Goal: Task Accomplishment & Management: Use online tool/utility

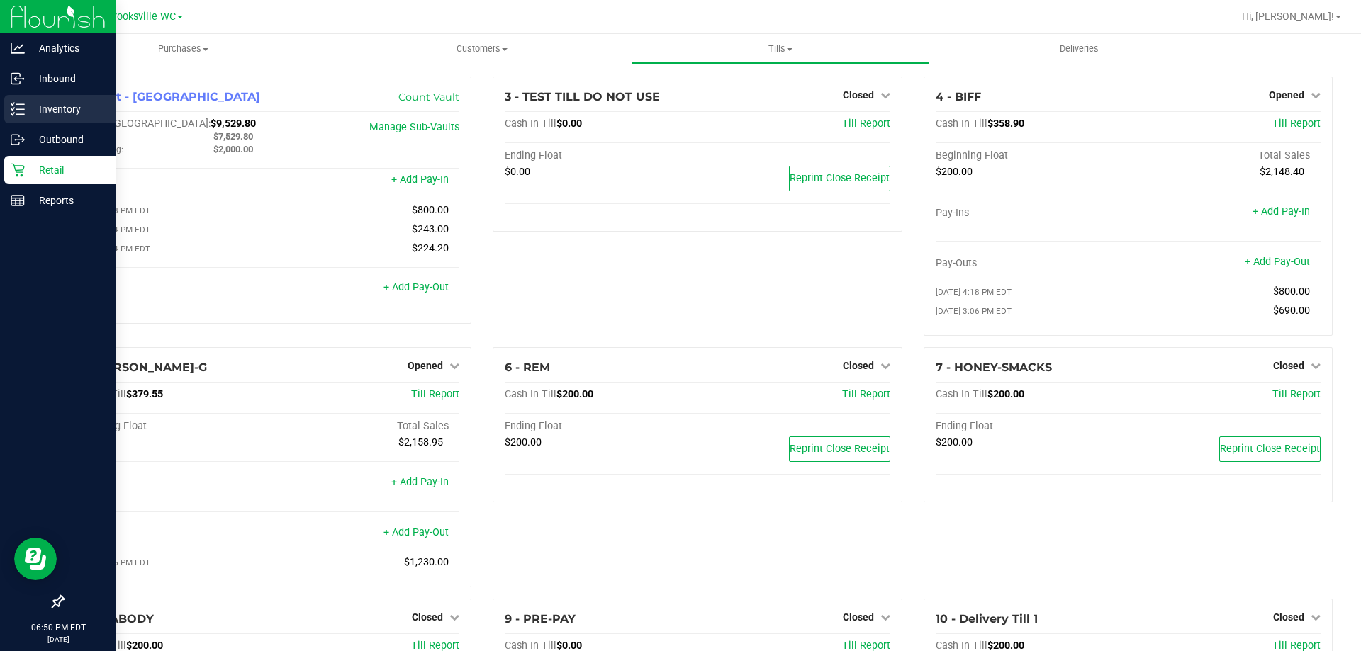
click at [40, 103] on p "Inventory" at bounding box center [67, 109] width 85 height 17
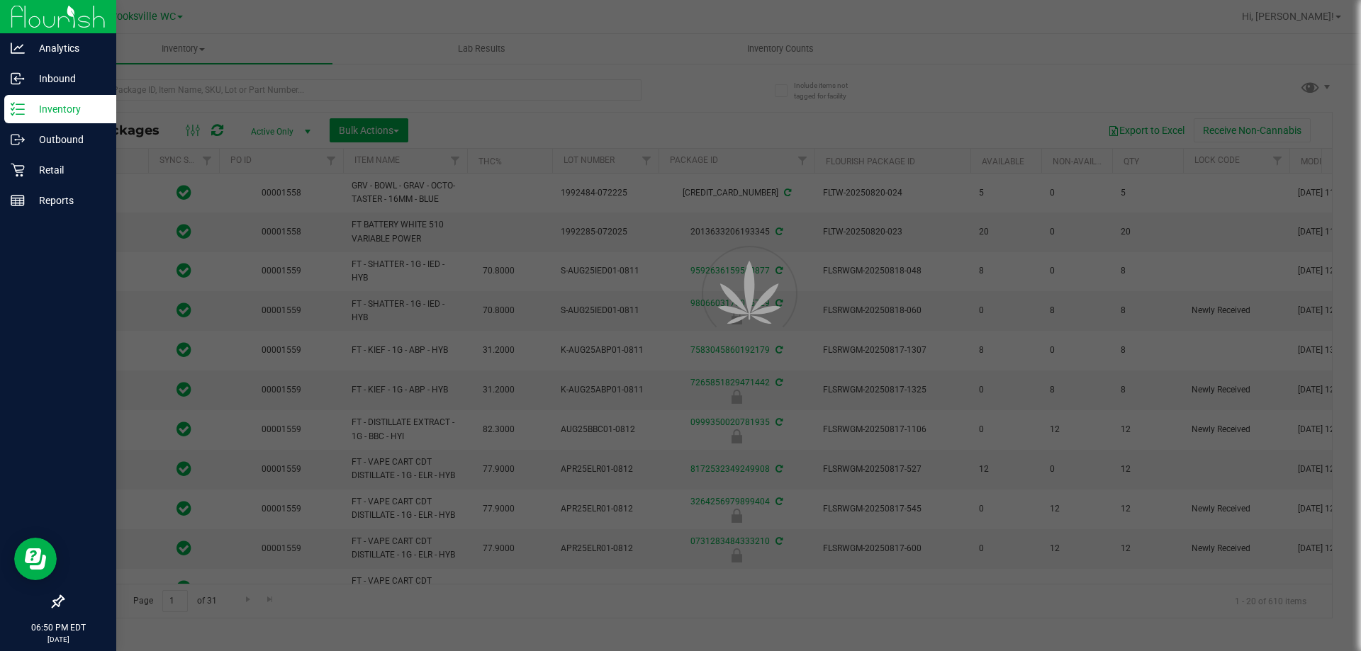
click at [262, 92] on div at bounding box center [680, 325] width 1361 height 651
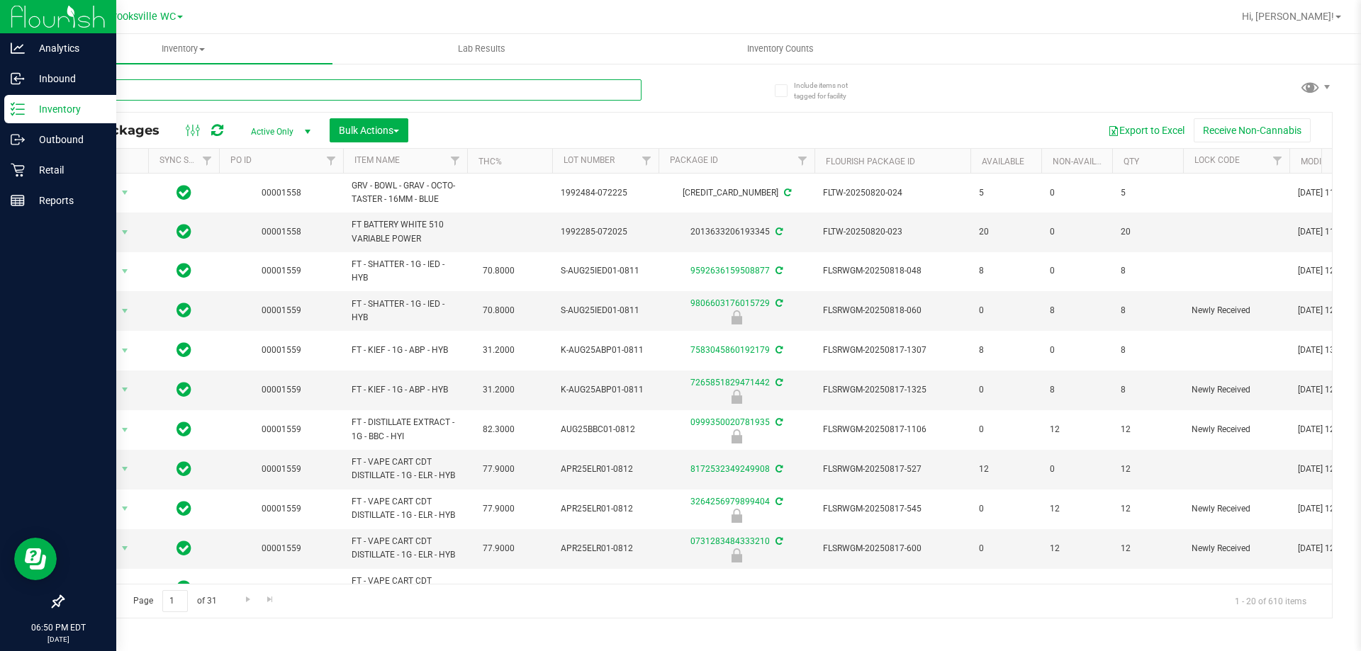
click at [259, 92] on input "text" at bounding box center [351, 89] width 579 height 21
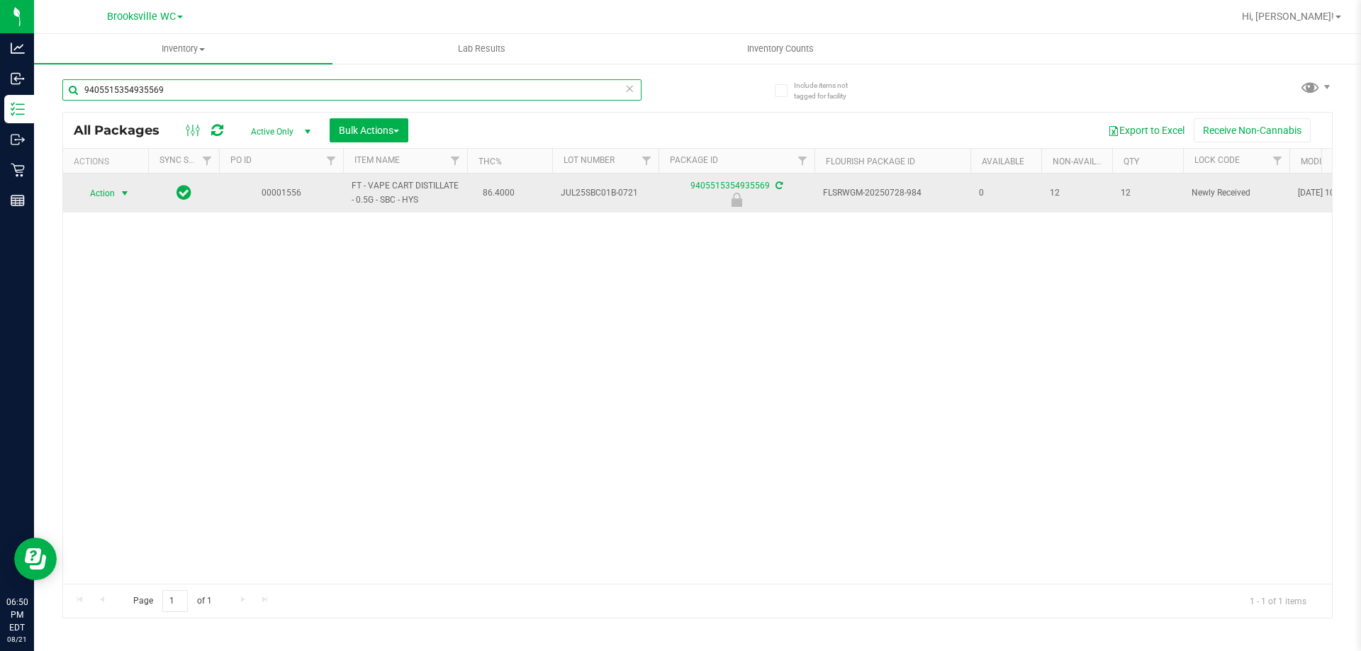
type input "9405515354935569"
click at [97, 201] on span "Action" at bounding box center [96, 194] width 38 height 20
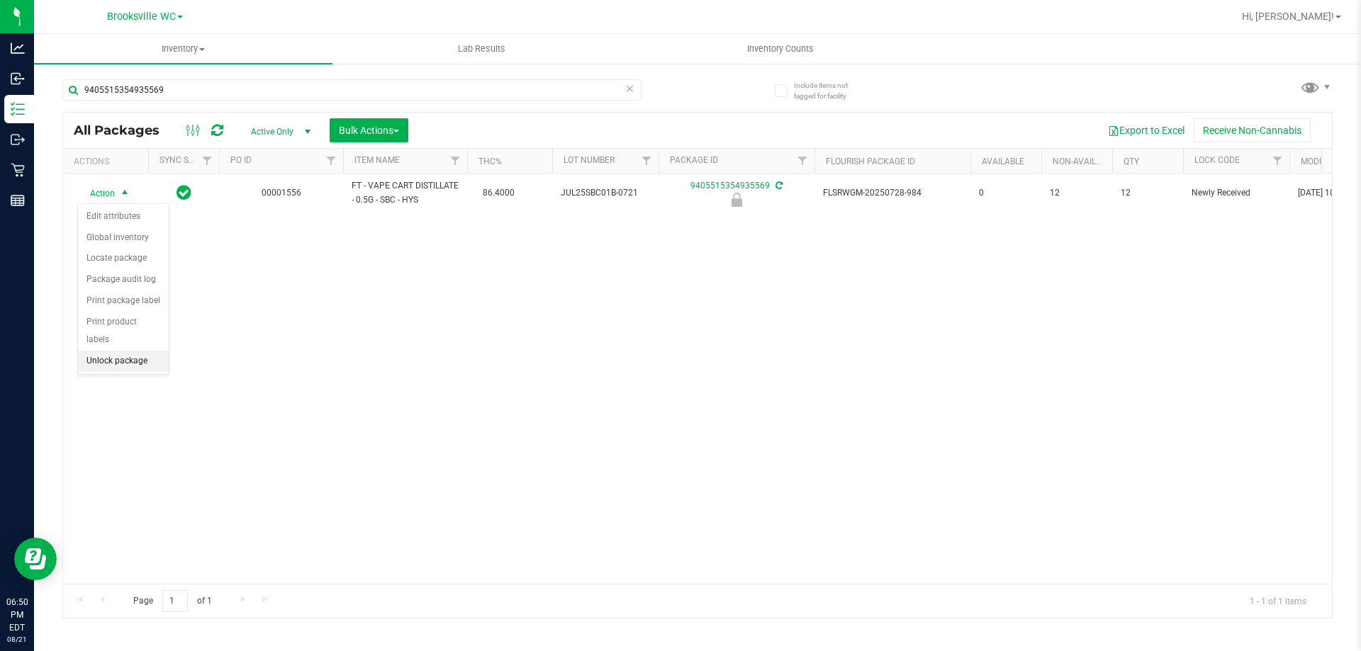
click at [134, 351] on li "Unlock package" at bounding box center [123, 361] width 91 height 21
